Goal: Find specific page/section: Find specific page/section

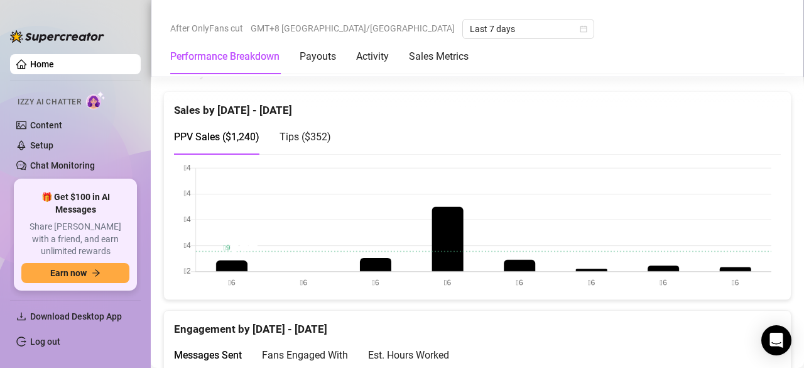
scroll to position [869, 0]
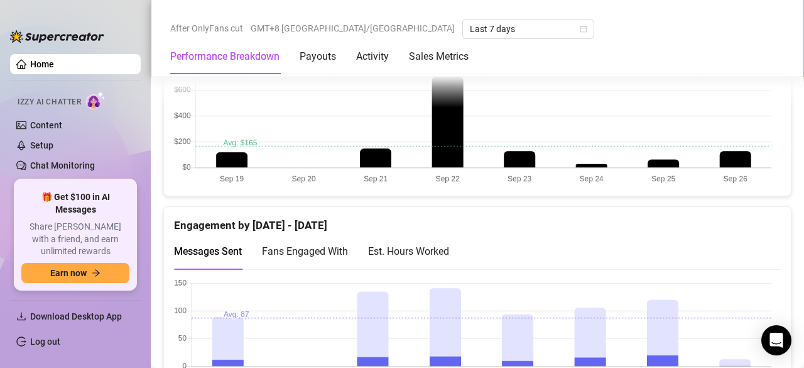
scroll to position [910, 0]
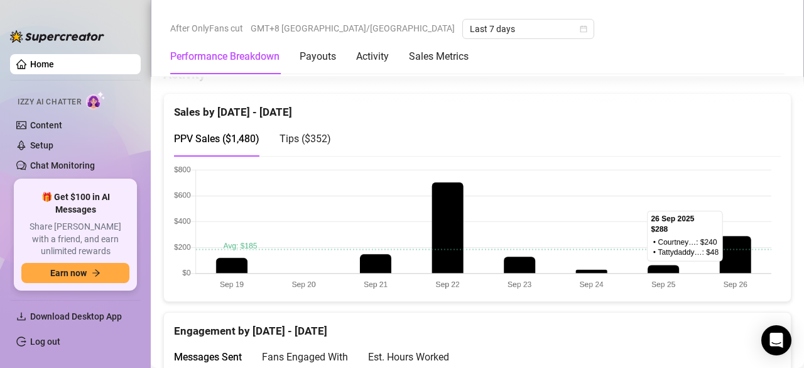
scroll to position [803, 0]
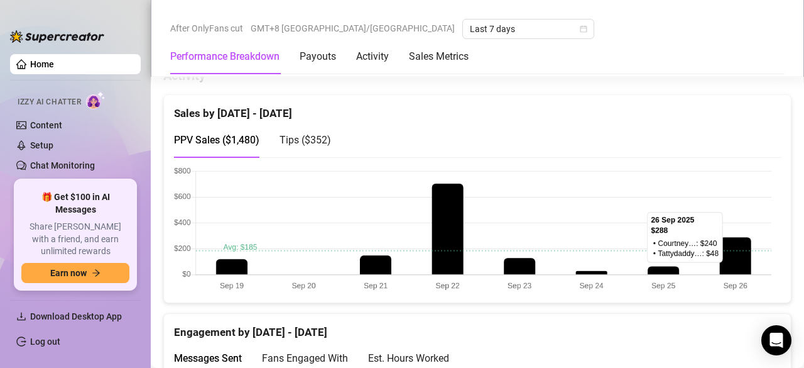
click at [308, 134] on span "Tips ( $352 )" at bounding box center [306, 140] width 52 height 12
click at [221, 137] on span "PPV Sales ( $1,480 )" at bounding box center [216, 140] width 85 height 12
